Goal: Transaction & Acquisition: Purchase product/service

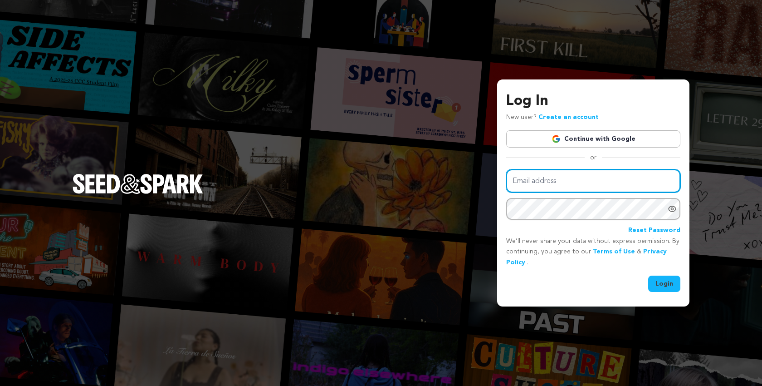
type input "scriptapalooza@mac.com"
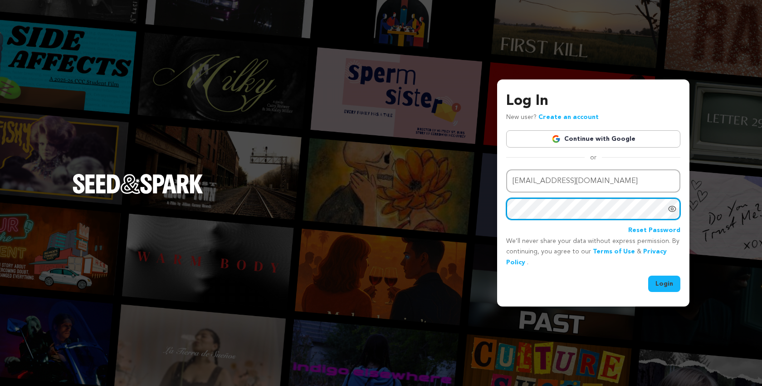
click at [665, 282] on button "Login" at bounding box center [664, 283] width 32 height 16
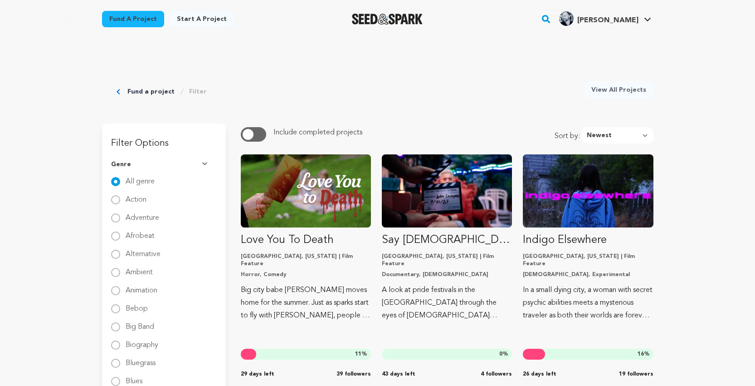
click at [136, 20] on link "Fund a project" at bounding box center [133, 19] width 62 height 16
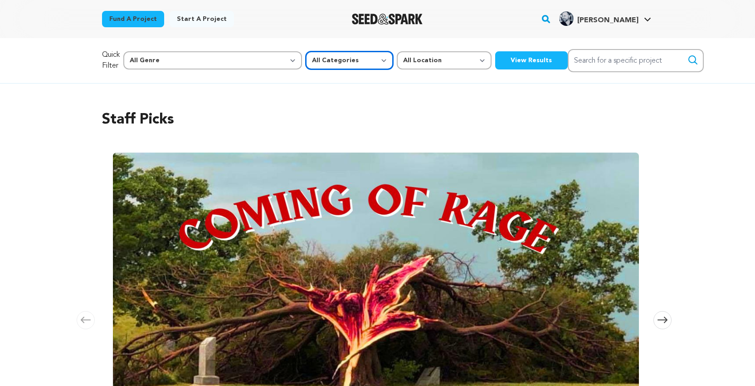
select select "383"
click at [495, 56] on button "View Results" at bounding box center [531, 60] width 73 height 18
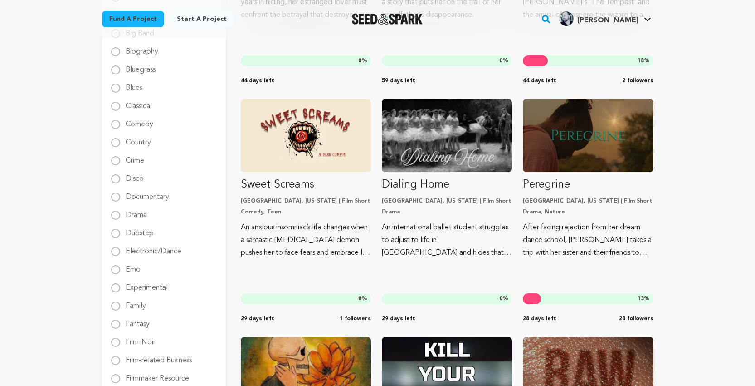
scroll to position [288, 0]
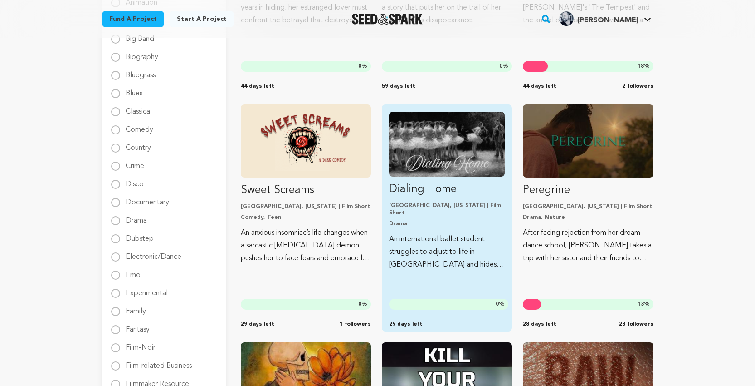
click at [409, 132] on img "Fund Dialing Home" at bounding box center [447, 144] width 116 height 65
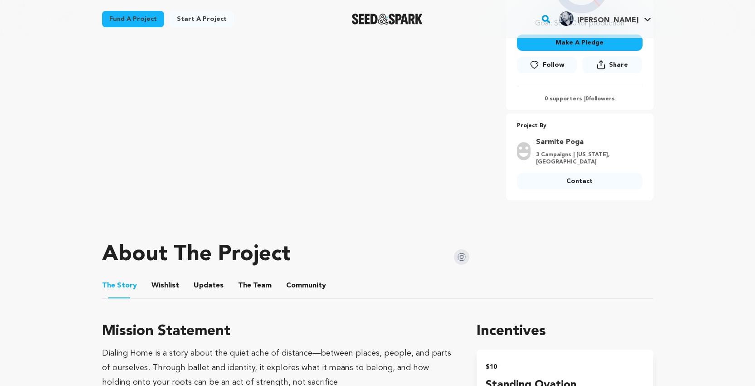
scroll to position [284, 0]
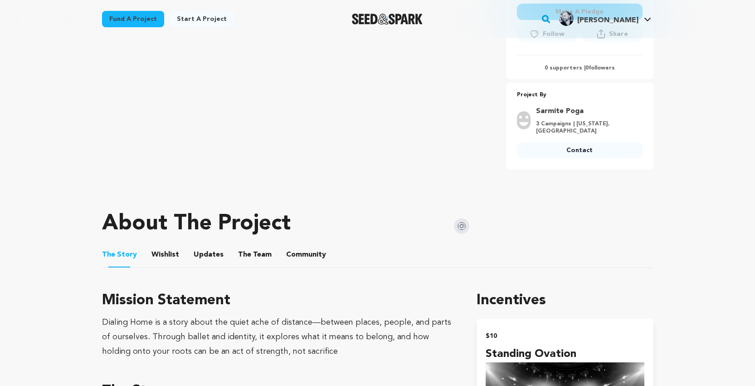
click at [247, 245] on button "The Team" at bounding box center [255, 256] width 22 height 22
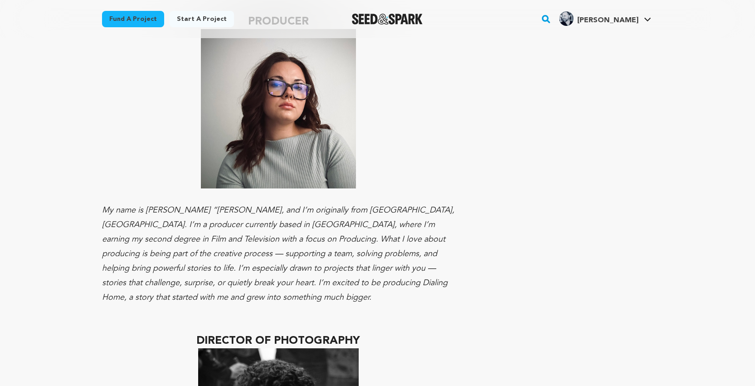
scroll to position [891, 0]
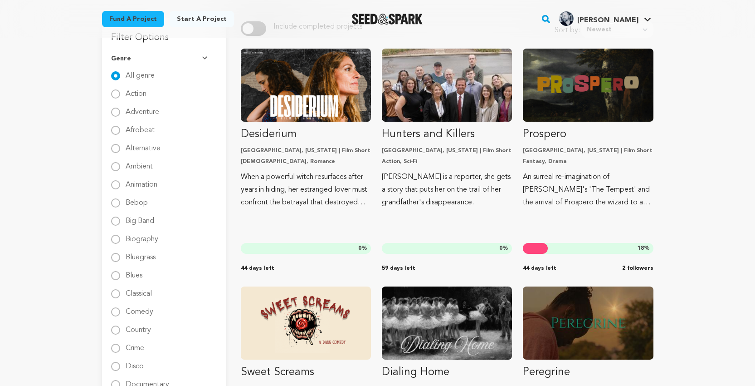
scroll to position [97, 0]
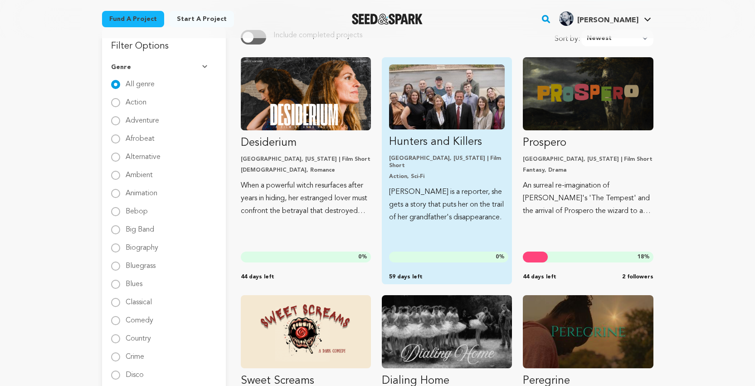
click at [445, 95] on img "Fund Hunters and Killers" at bounding box center [447, 96] width 116 height 65
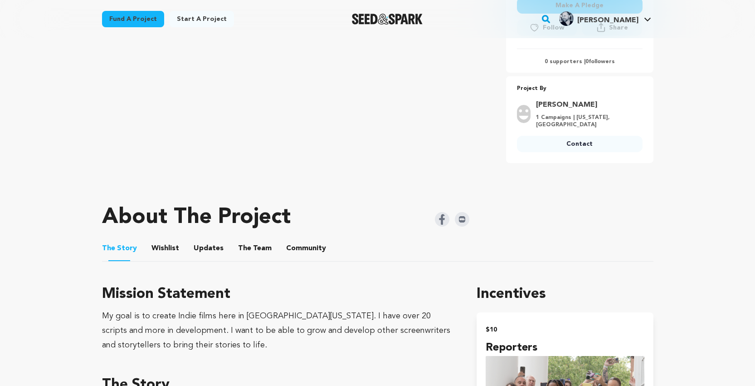
scroll to position [336, 0]
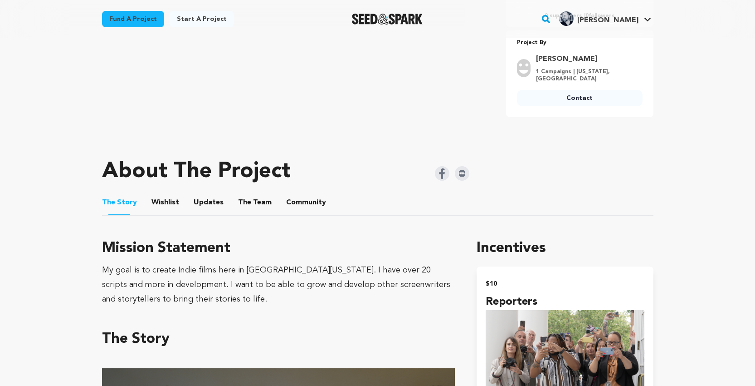
click at [255, 193] on button "The Team" at bounding box center [255, 204] width 22 height 22
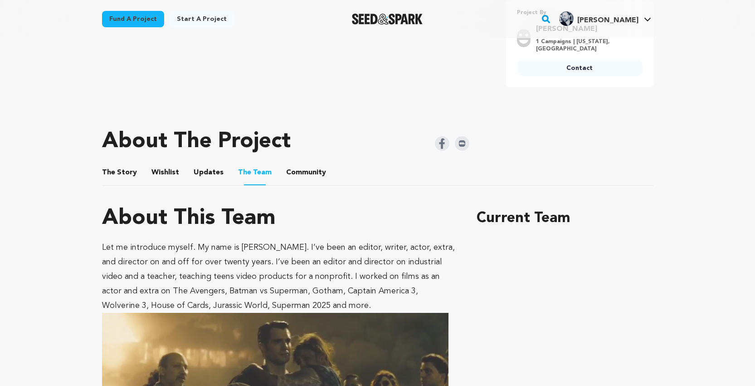
scroll to position [320, 0]
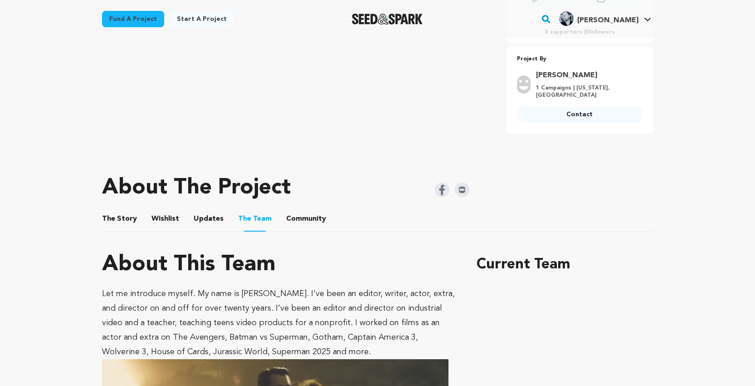
click at [157, 210] on button "Wishlist" at bounding box center [165, 221] width 22 height 22
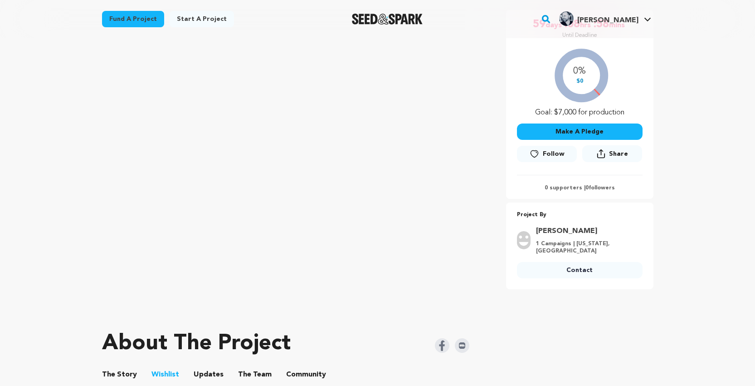
scroll to position [108, 0]
